Goal: Communication & Community: Answer question/provide support

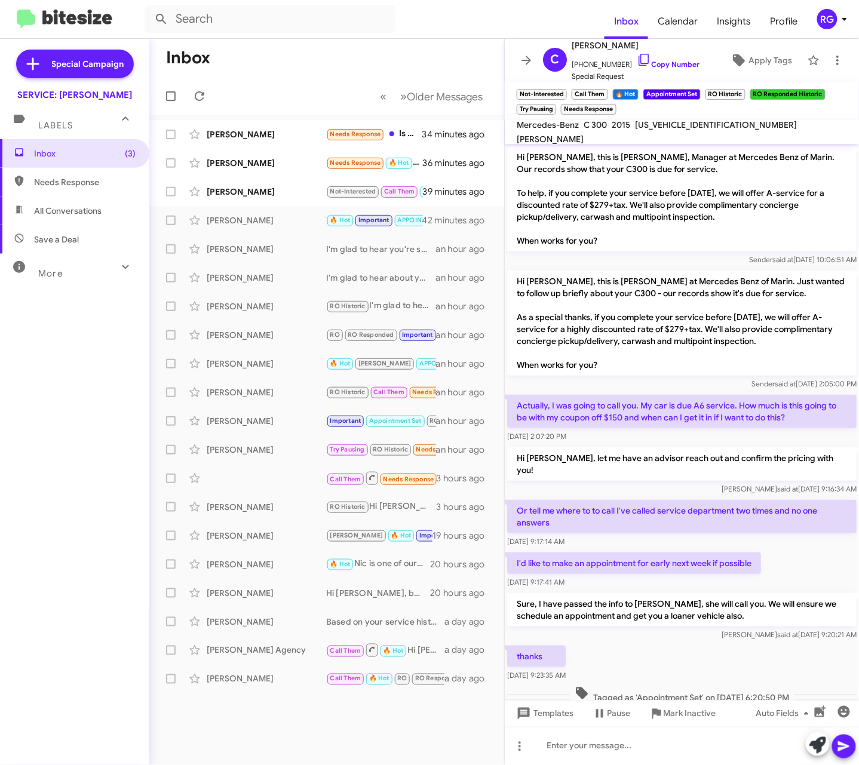
scroll to position [529, 0]
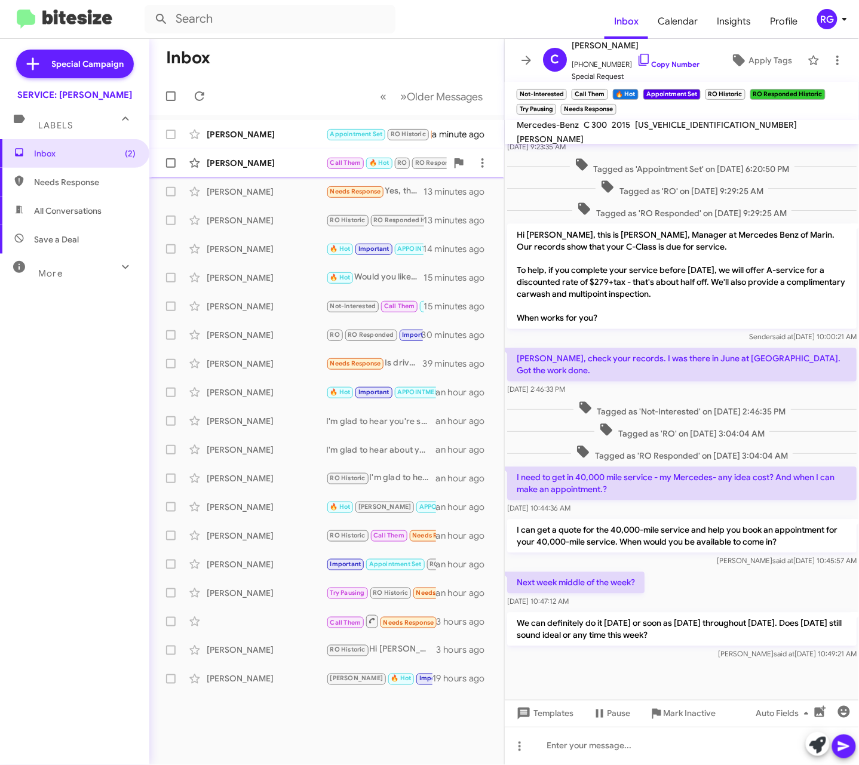
click at [334, 156] on div "[PERSON_NAME] Call Them 🔥 Hot RO RO Responded Try Pausing APPOINTMENT SET [PERS…" at bounding box center [327, 163] width 336 height 24
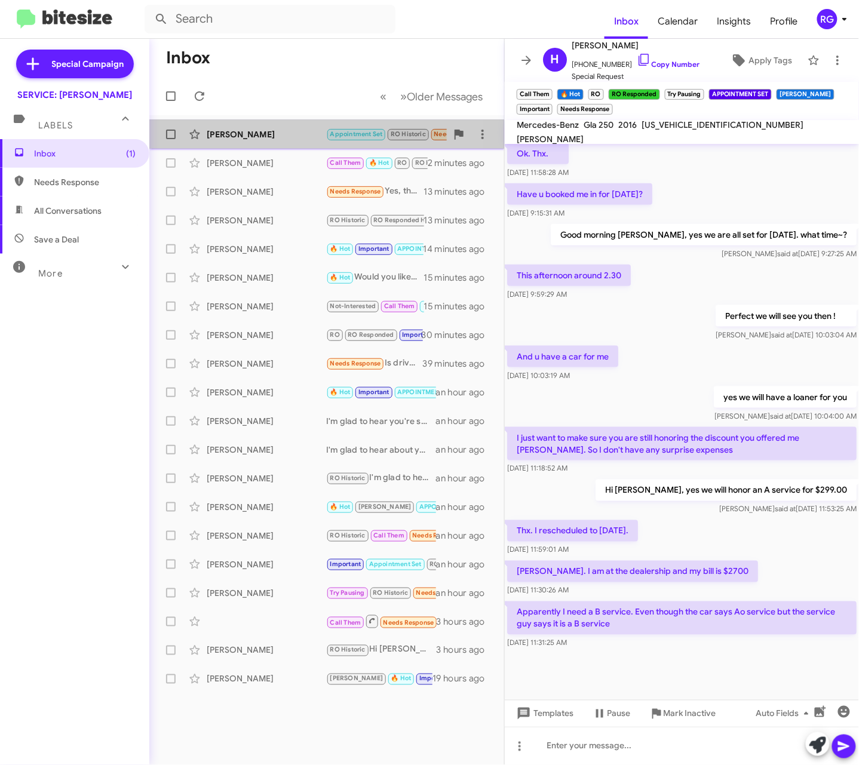
click at [266, 128] on div "[PERSON_NAME] Appointment Set RO Historic Needs Response yes thank you a minute…" at bounding box center [327, 134] width 336 height 24
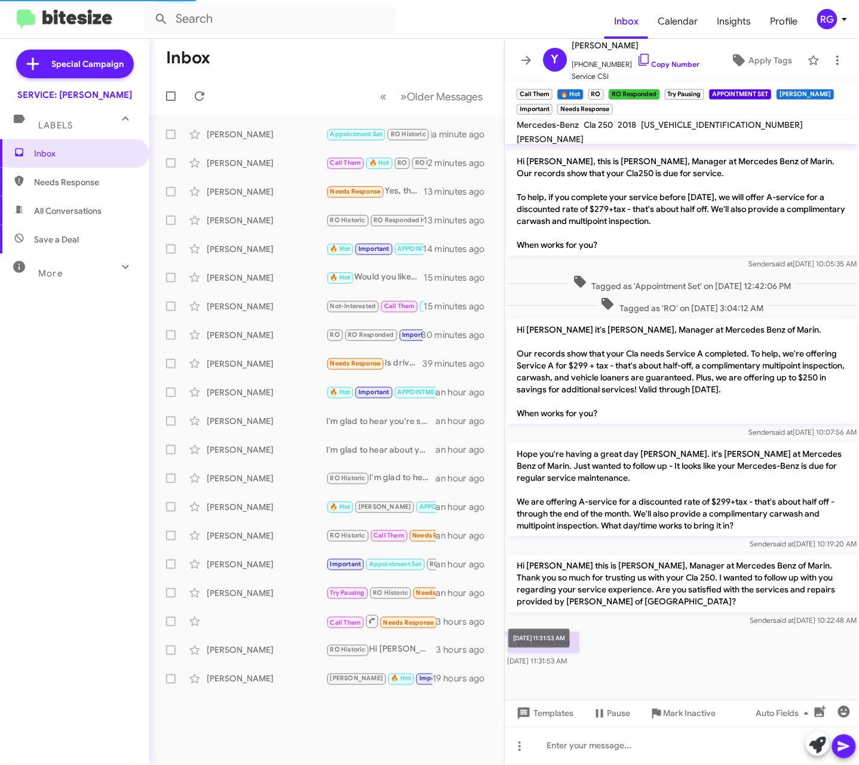
scroll to position [235, 0]
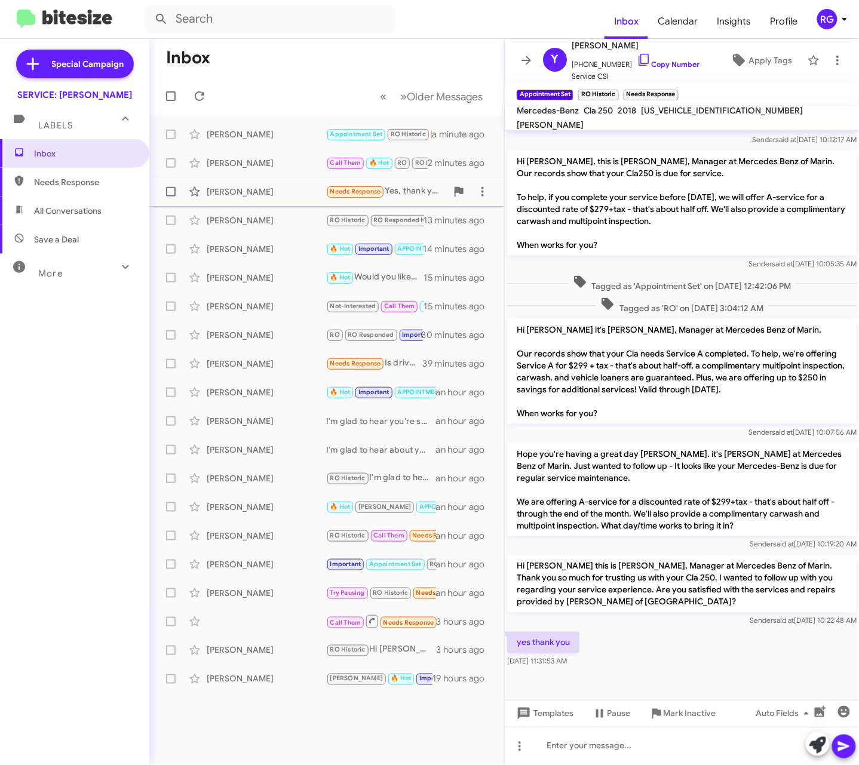
click at [366, 204] on span "[PERSON_NAME] Needs Response Yes, thank you! 13 minutes ago" at bounding box center [326, 191] width 355 height 29
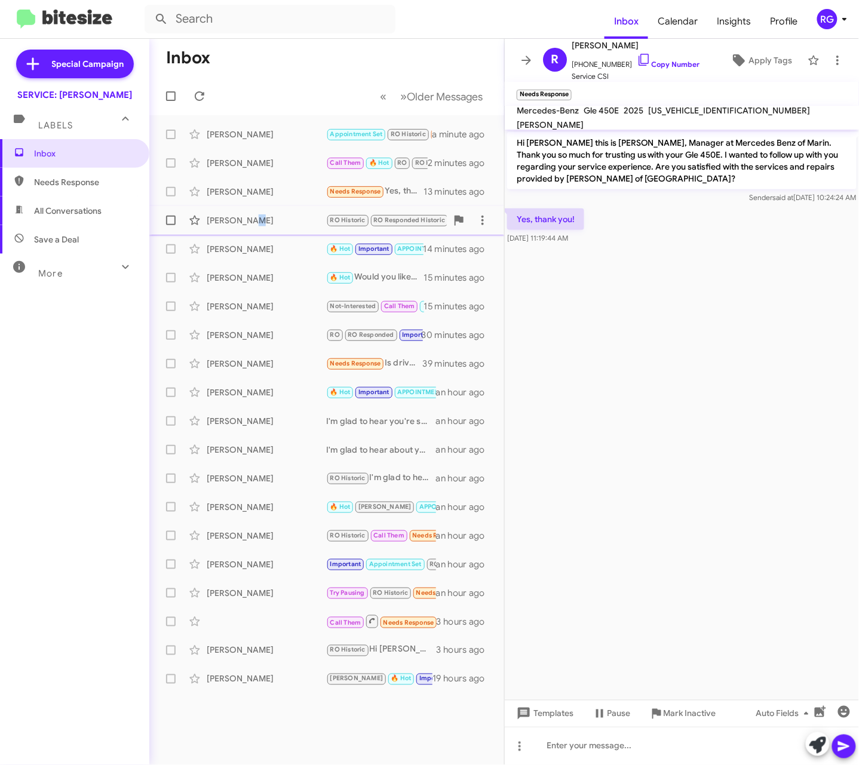
click at [250, 222] on div "[PERSON_NAME]" at bounding box center [266, 220] width 119 height 12
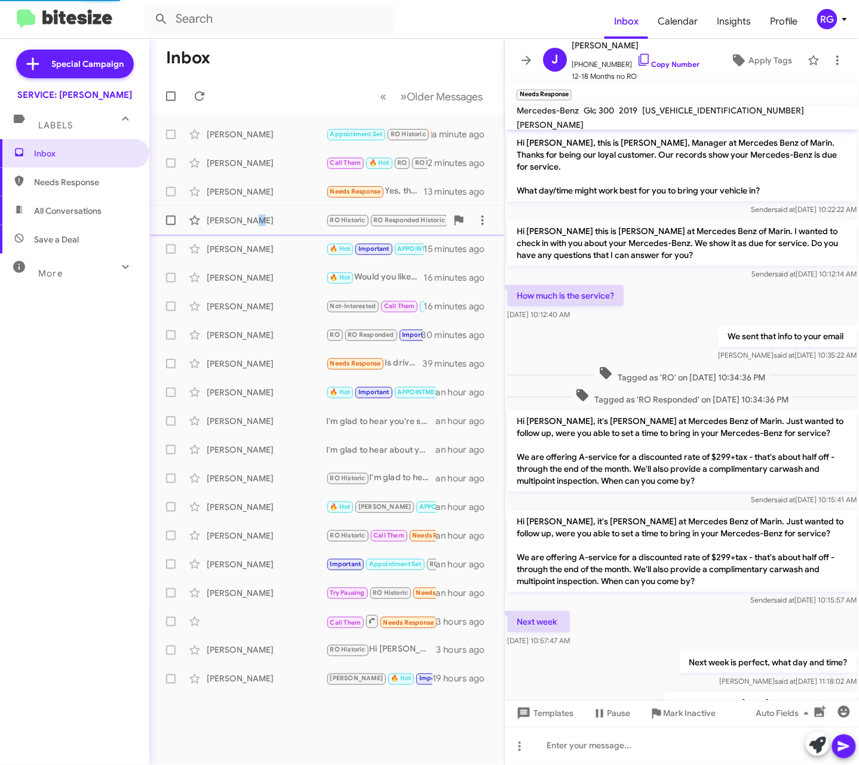
scroll to position [63, 0]
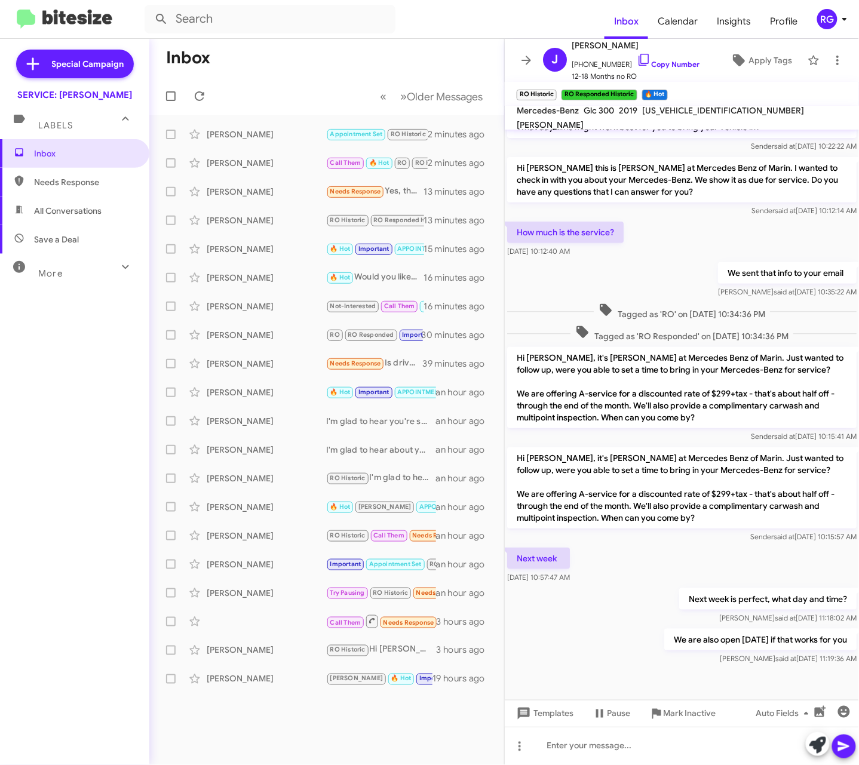
click at [348, 77] on mat-toolbar-row "« Previous » Next Older Messages" at bounding box center [326, 96] width 355 height 38
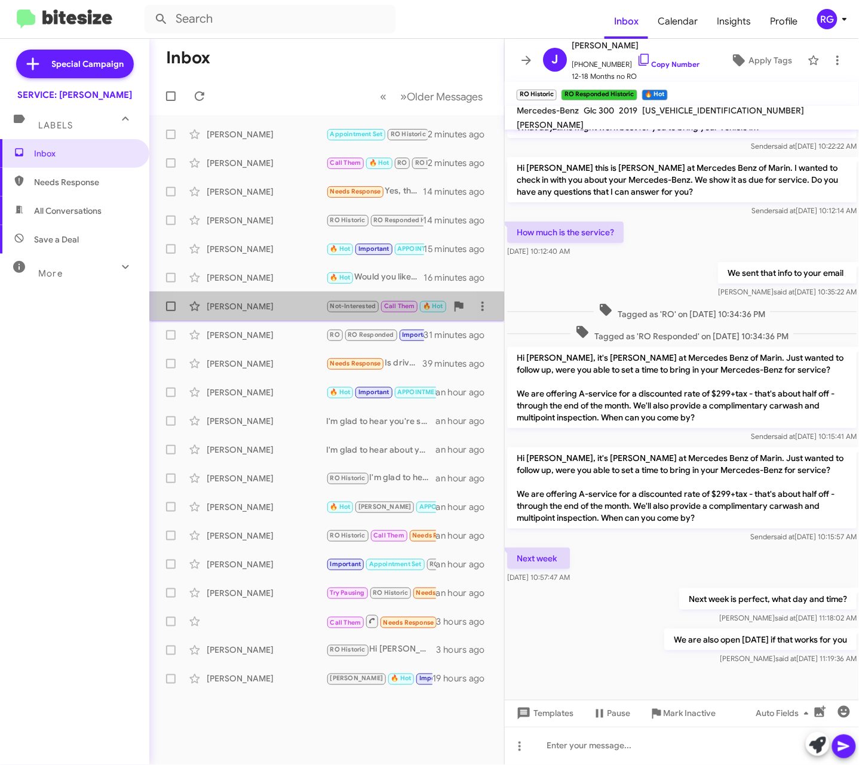
click at [263, 307] on div "[PERSON_NAME]" at bounding box center [266, 306] width 119 height 12
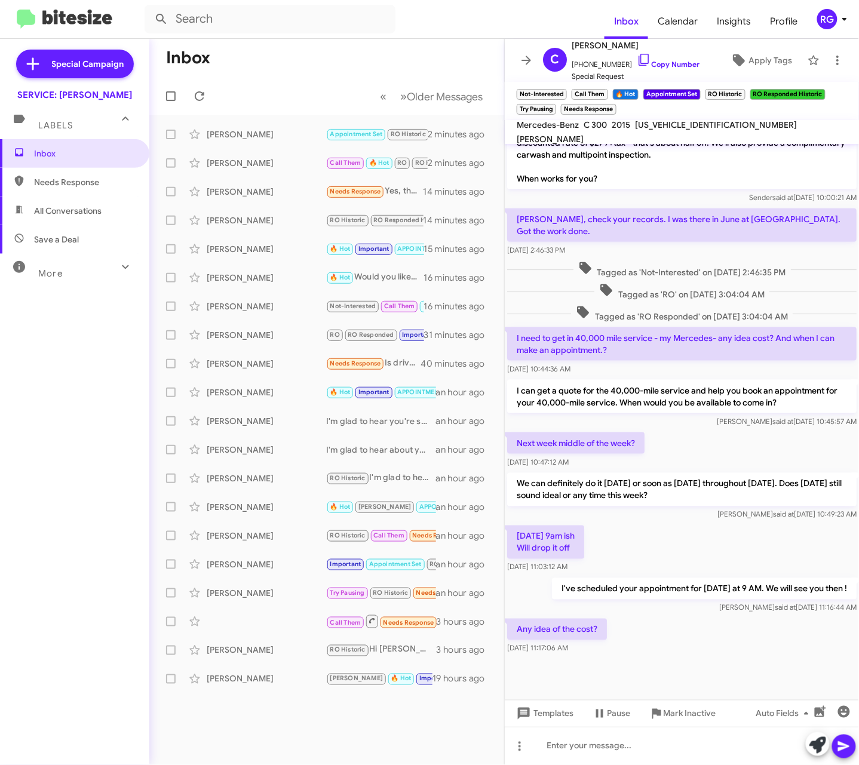
scroll to position [321, 0]
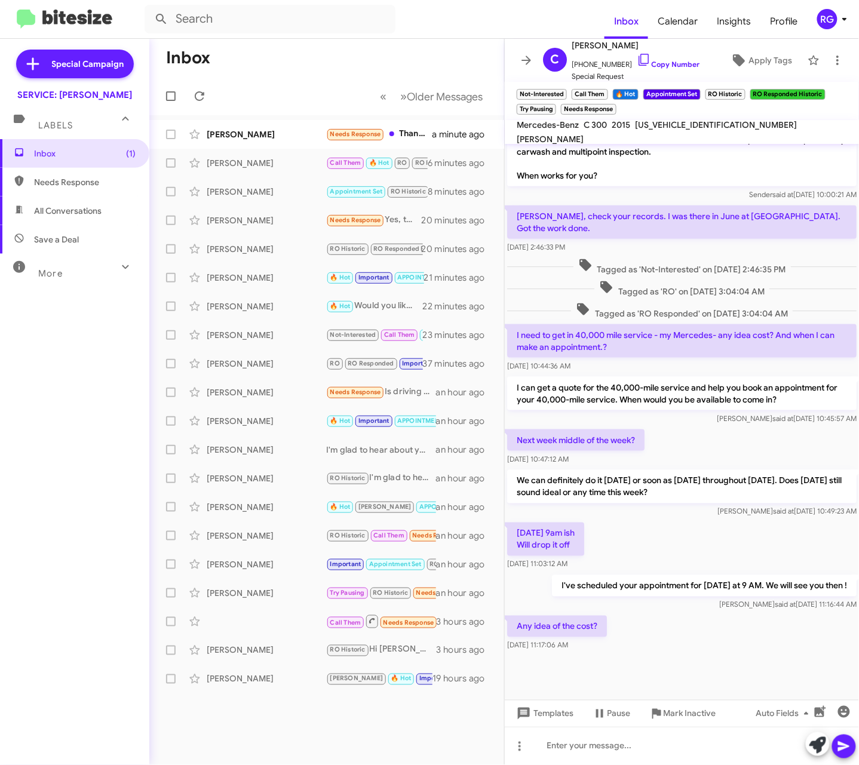
click at [700, 130] on span "[US_VEHICLE_IDENTIFICATION_NUMBER]" at bounding box center [716, 124] width 162 height 11
click at [701, 130] on span "[US_VEHICLE_IDENTIFICATION_NUMBER]" at bounding box center [716, 124] width 162 height 11
copy span "[US_VEHICLE_IDENTIFICATION_NUMBER]"
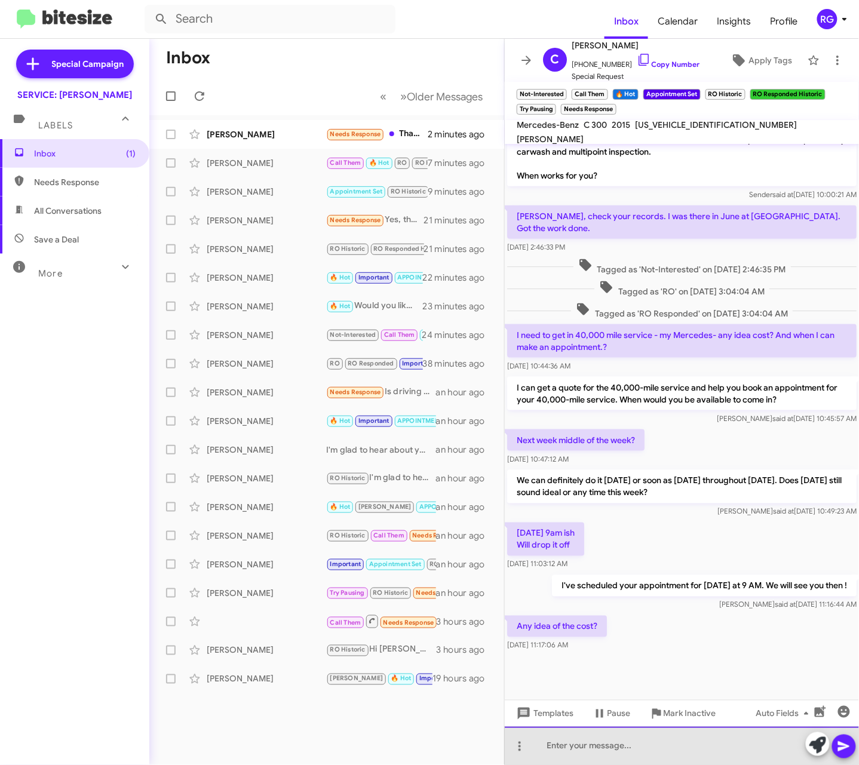
click at [667, 732] on div at bounding box center [682, 746] width 354 height 38
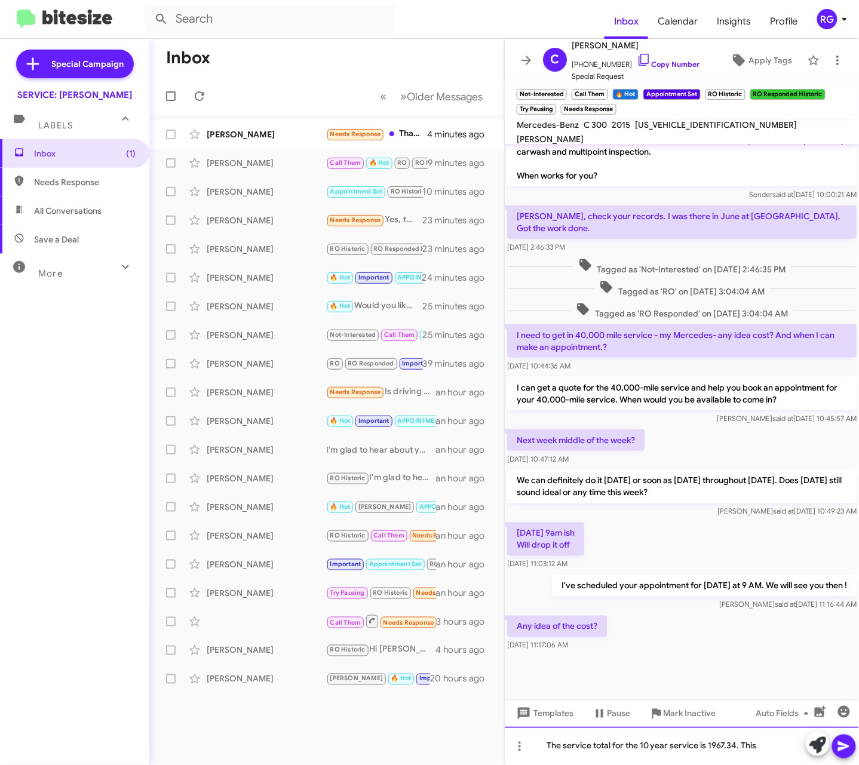
click at [759, 753] on div "The service total for the 10 year service is 1967.34. This" at bounding box center [682, 746] width 354 height 38
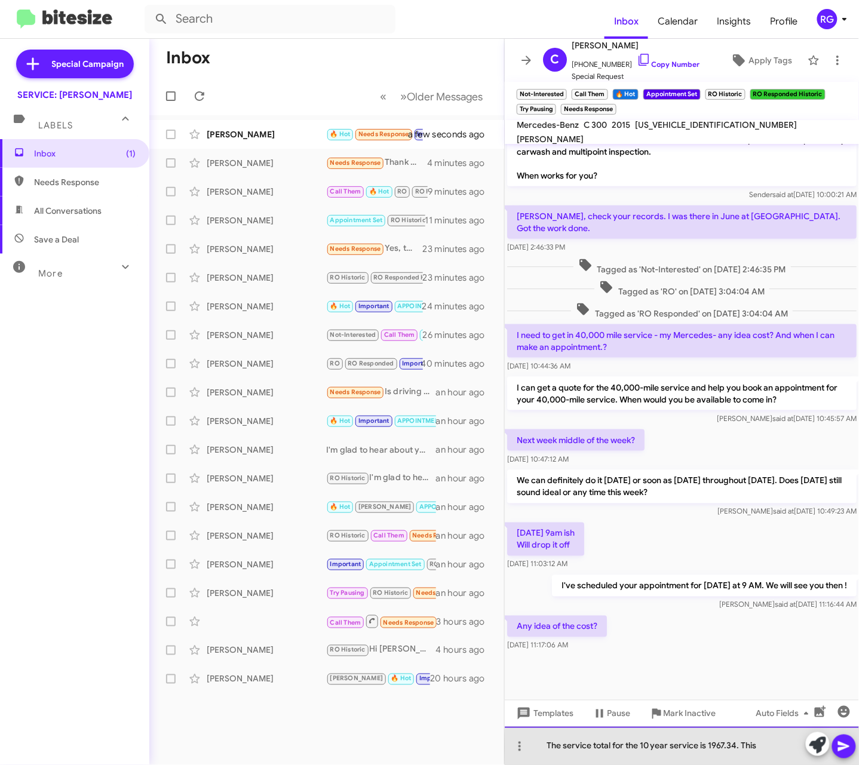
click at [782, 748] on div "The service total for the 10 year service is 1967.34. This" at bounding box center [682, 746] width 354 height 38
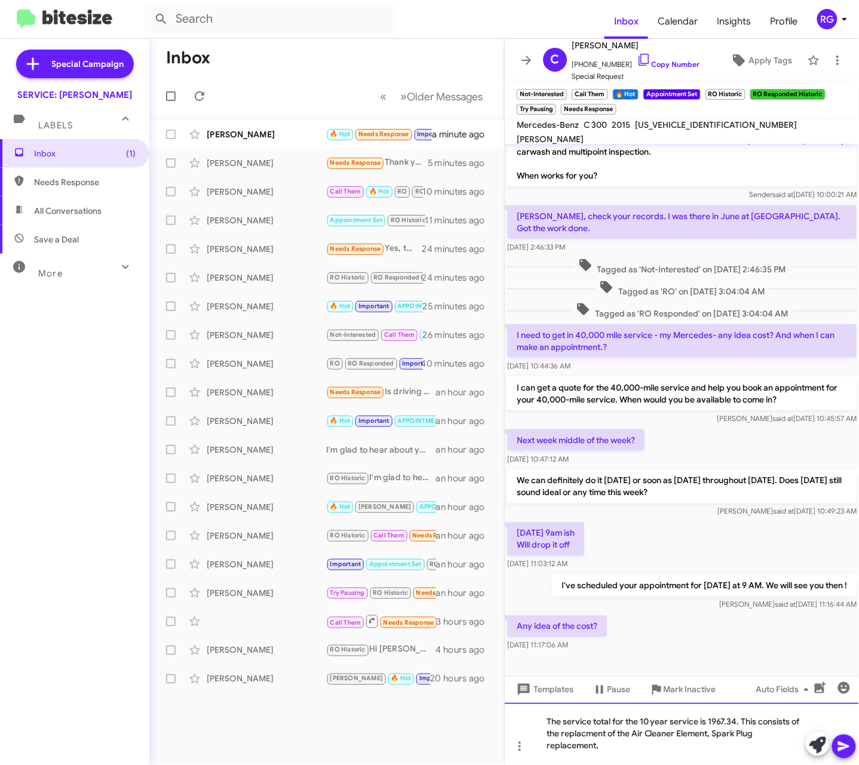
click at [662, 754] on div "The service total for the 10 year service is 1967.34. This consists of the repl…" at bounding box center [682, 734] width 354 height 62
